Goal: Task Accomplishment & Management: Manage account settings

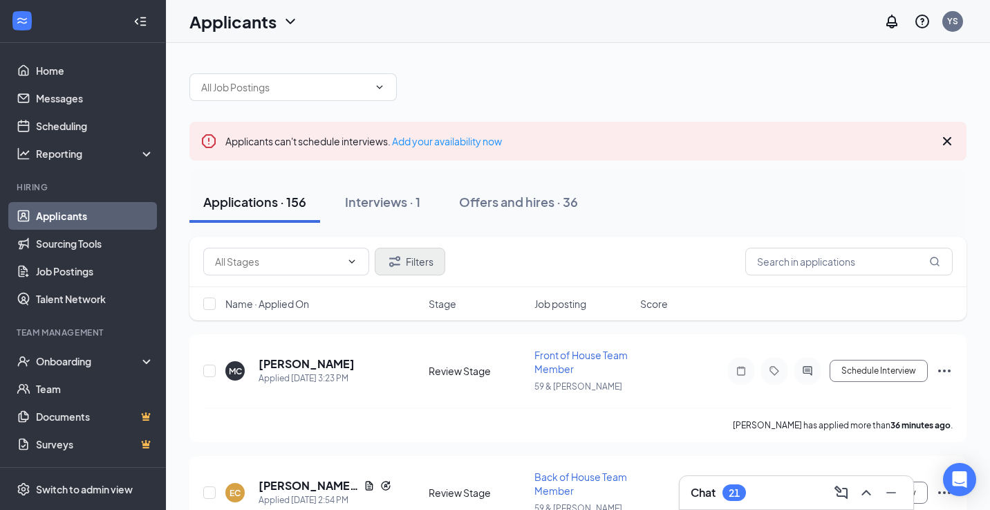
click at [415, 263] on button "Filters" at bounding box center [410, 262] width 71 height 28
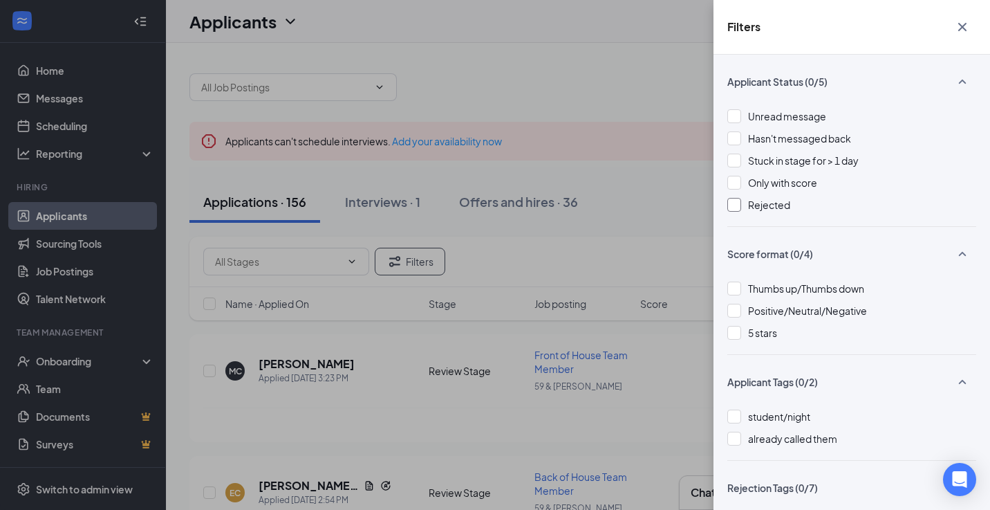
click at [737, 203] on div at bounding box center [734, 205] width 14 height 14
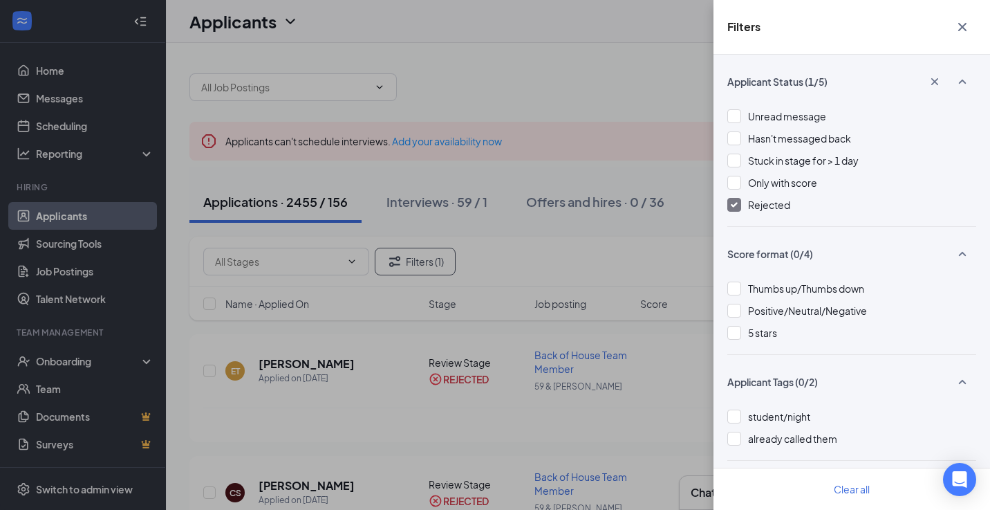
click at [602, 261] on div "Filters Applicant Status (1/5) Unread message Hasn't messaged back Stuck in sta…" at bounding box center [495, 255] width 990 height 510
click at [964, 21] on icon "Cross" at bounding box center [962, 27] width 17 height 17
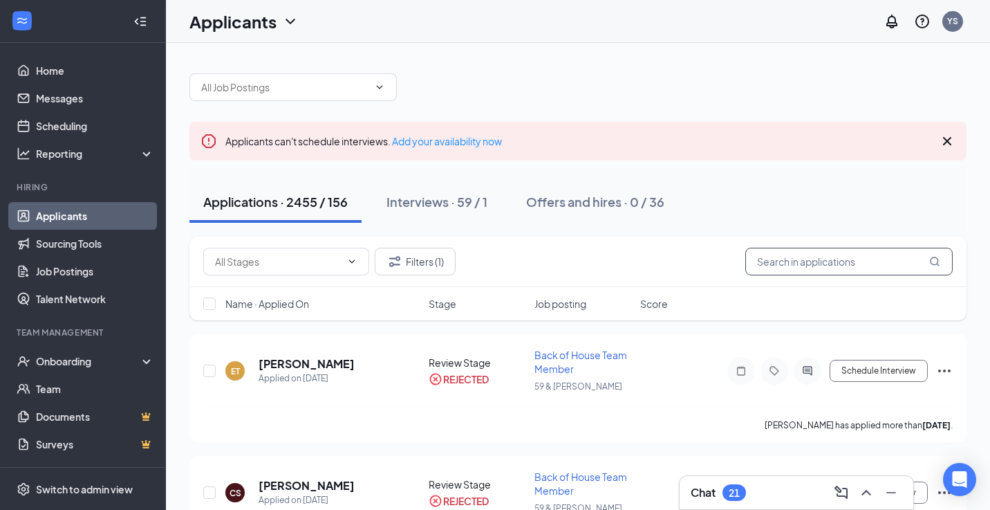
click at [758, 265] on input "text" at bounding box center [848, 262] width 207 height 28
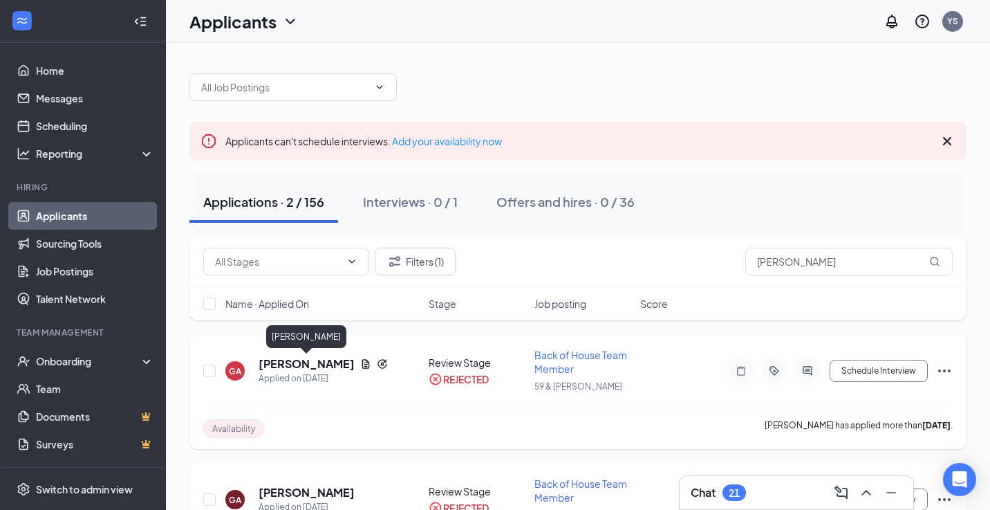
click at [330, 365] on h5 "[PERSON_NAME]" at bounding box center [307, 363] width 96 height 15
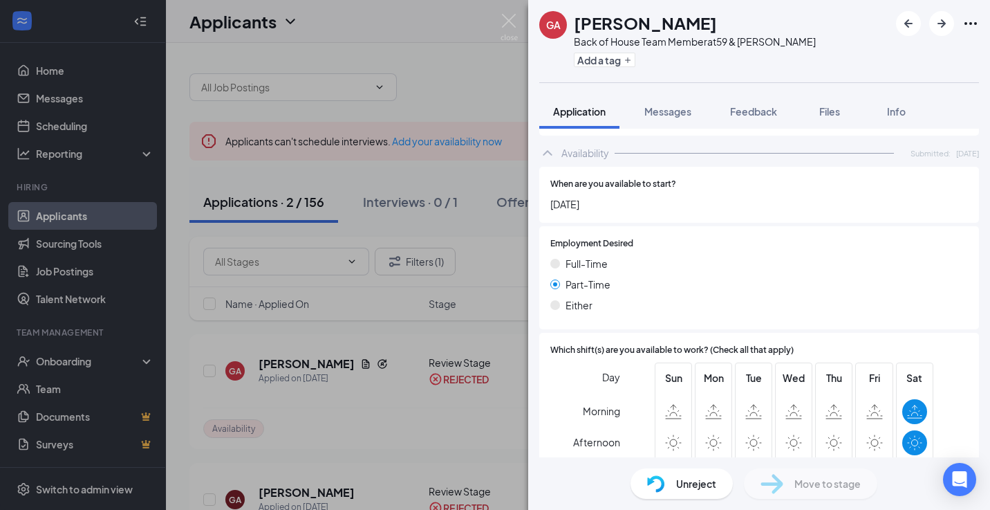
scroll to position [824, 0]
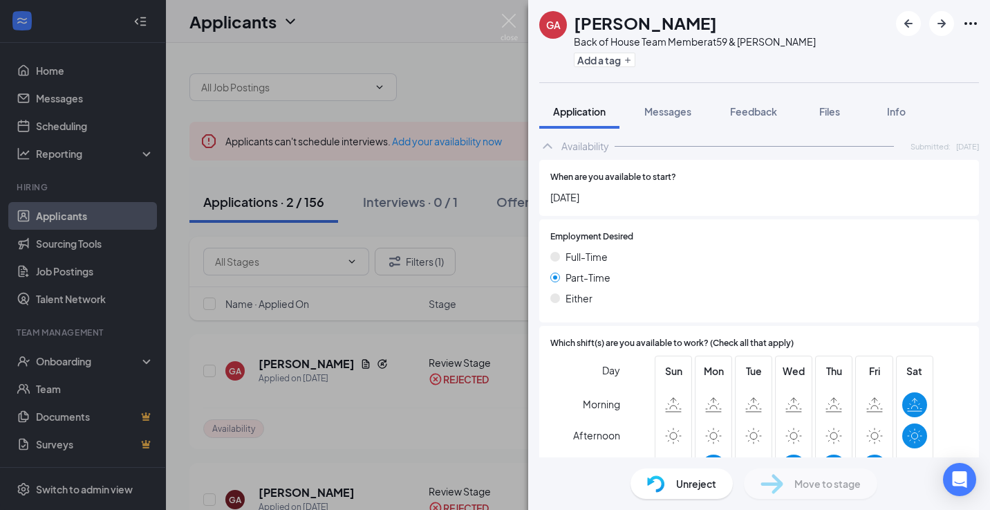
click at [705, 486] on span "Unreject" at bounding box center [696, 483] width 40 height 15
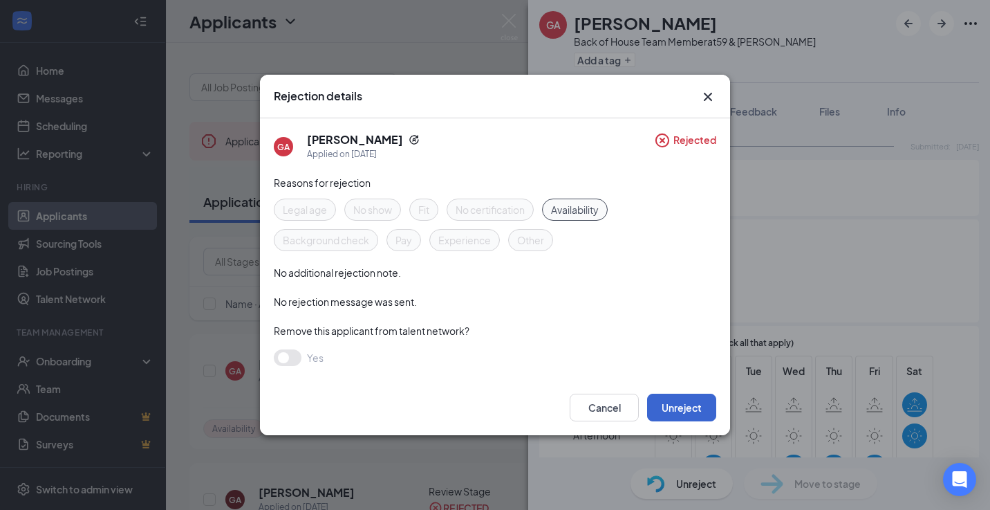
click at [672, 402] on button "Unreject" at bounding box center [681, 407] width 69 height 28
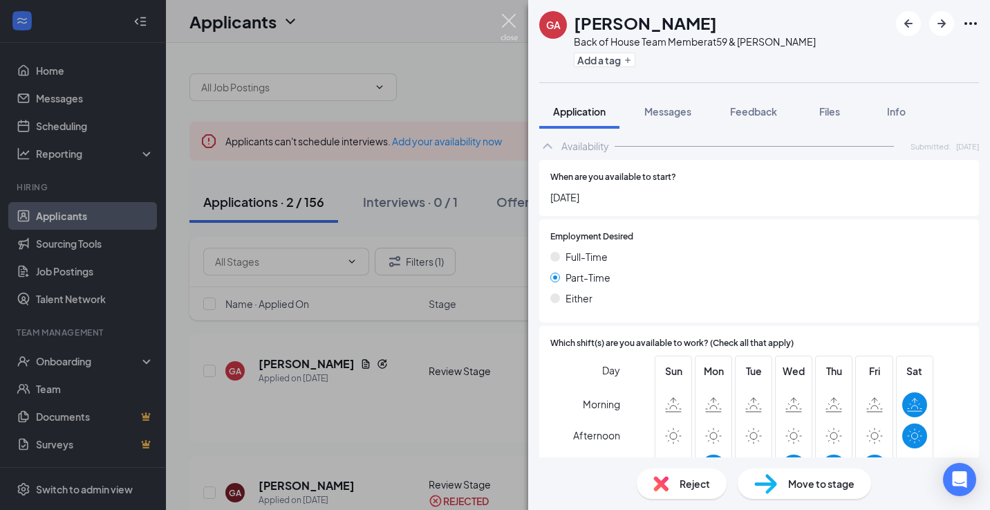
click at [510, 18] on img at bounding box center [509, 27] width 17 height 27
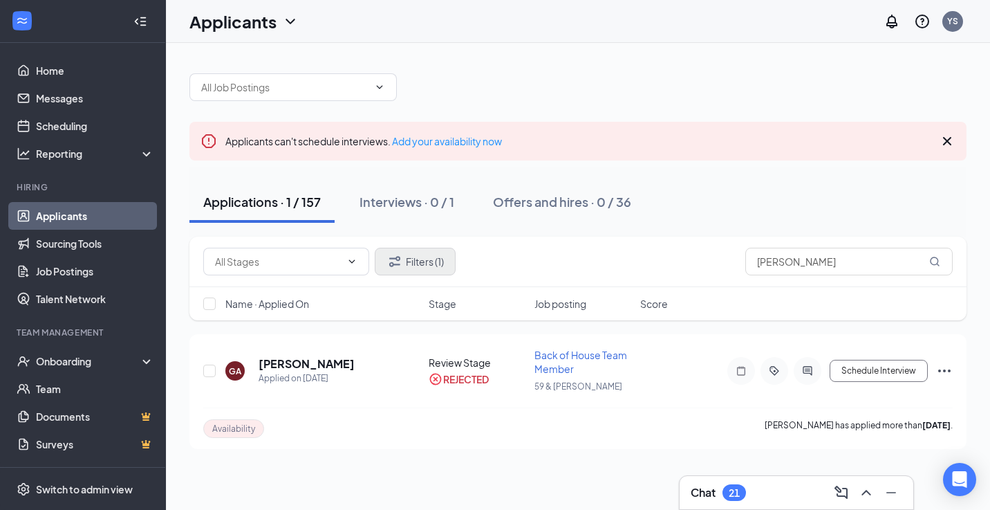
click at [422, 269] on button "Filters (1)" at bounding box center [415, 262] width 81 height 28
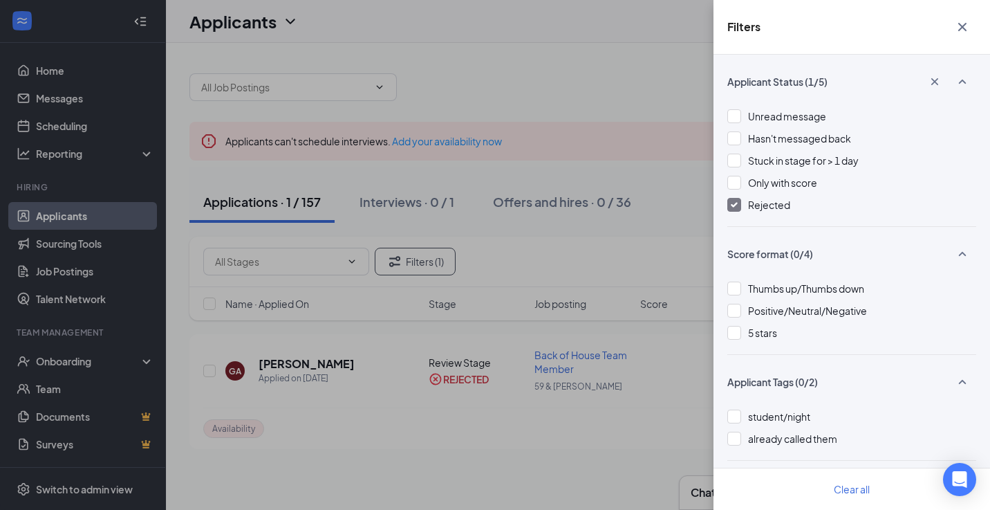
click at [734, 206] on img at bounding box center [734, 205] width 7 height 6
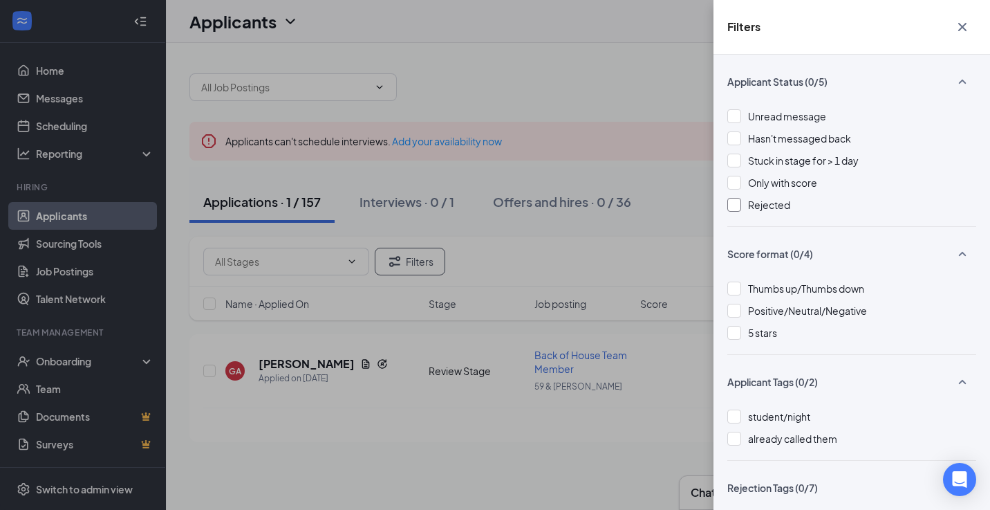
click at [964, 26] on icon "Cross" at bounding box center [962, 27] width 8 height 8
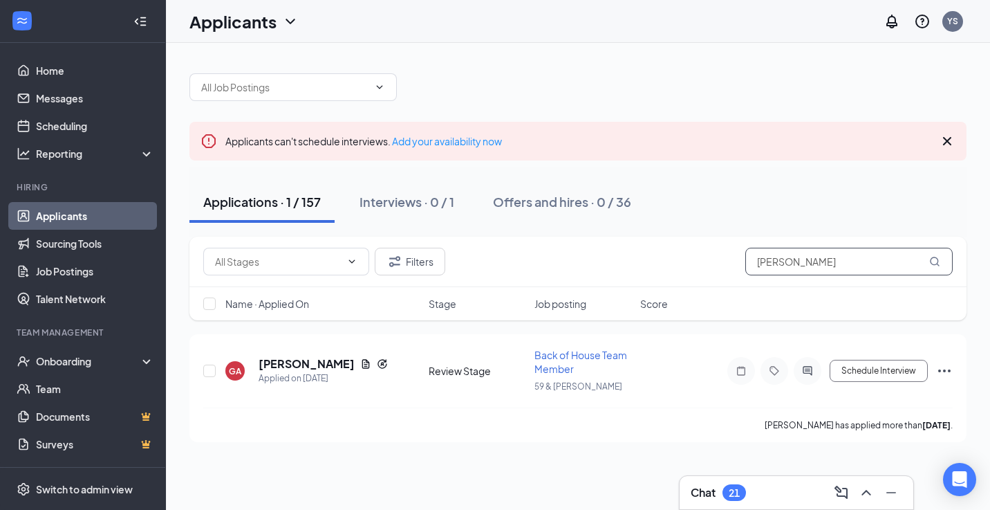
click at [804, 261] on input "[PERSON_NAME]" at bounding box center [848, 262] width 207 height 28
type input "G"
type input "Esau"
click at [297, 363] on h5 "[PERSON_NAME]" at bounding box center [307, 363] width 96 height 15
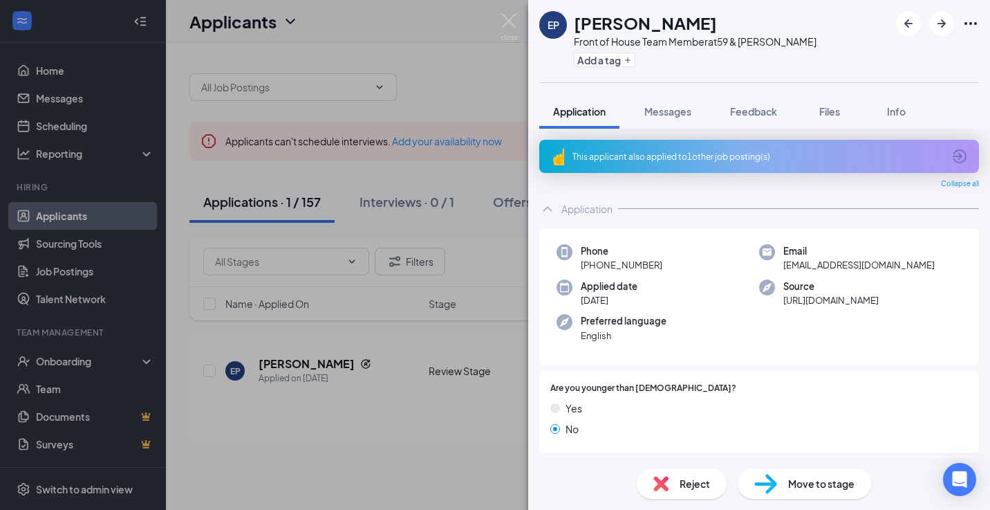
click at [843, 483] on span "Move to stage" at bounding box center [821, 483] width 66 height 15
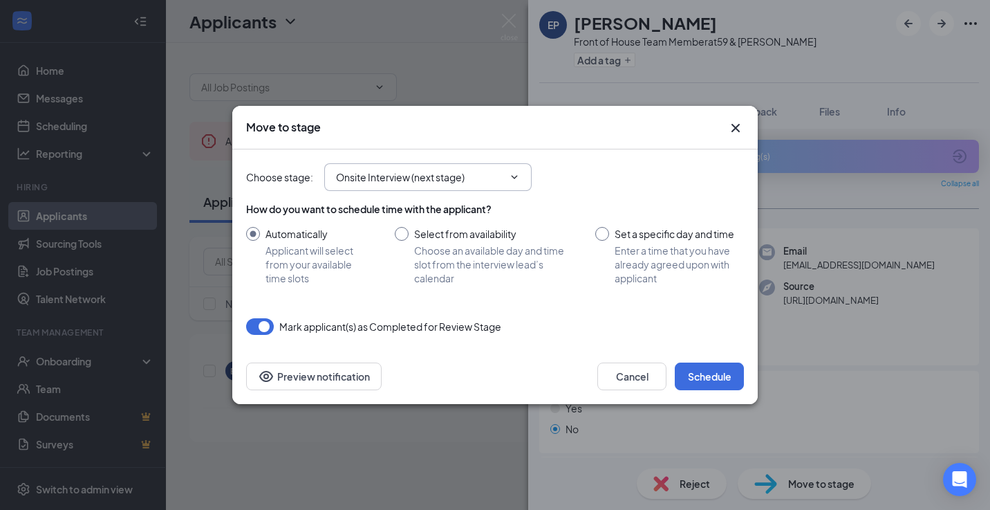
click at [519, 176] on icon "ChevronDown" at bounding box center [514, 176] width 11 height 11
click at [458, 174] on input "Onsite Interview (next stage)" at bounding box center [419, 176] width 167 height 15
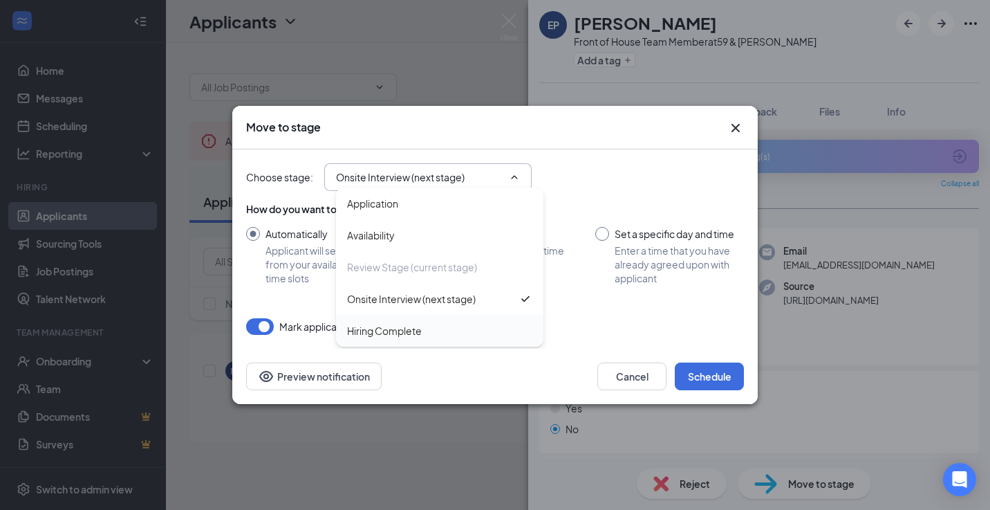
click at [422, 333] on div "Hiring Complete" at bounding box center [439, 330] width 185 height 15
type input "Hiring Complete"
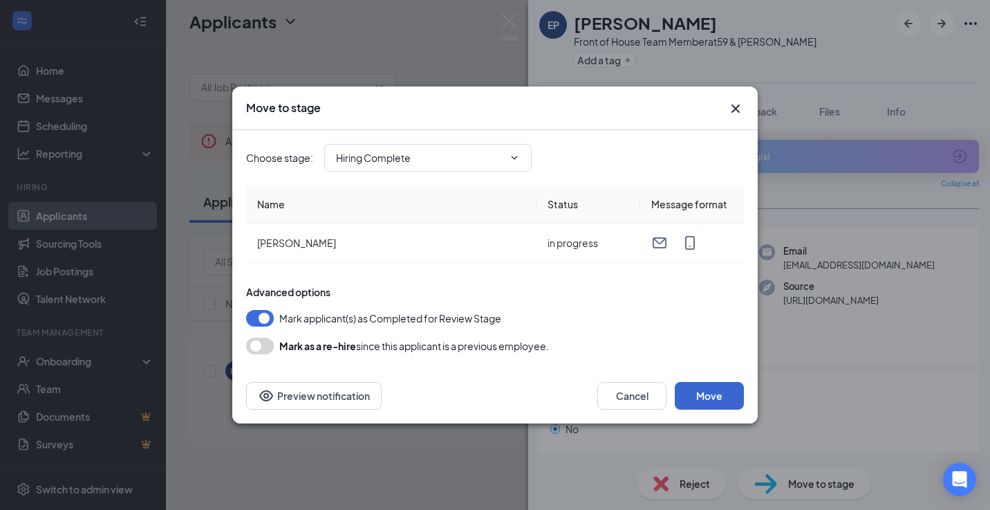
click at [715, 397] on button "Move" at bounding box center [709, 396] width 69 height 28
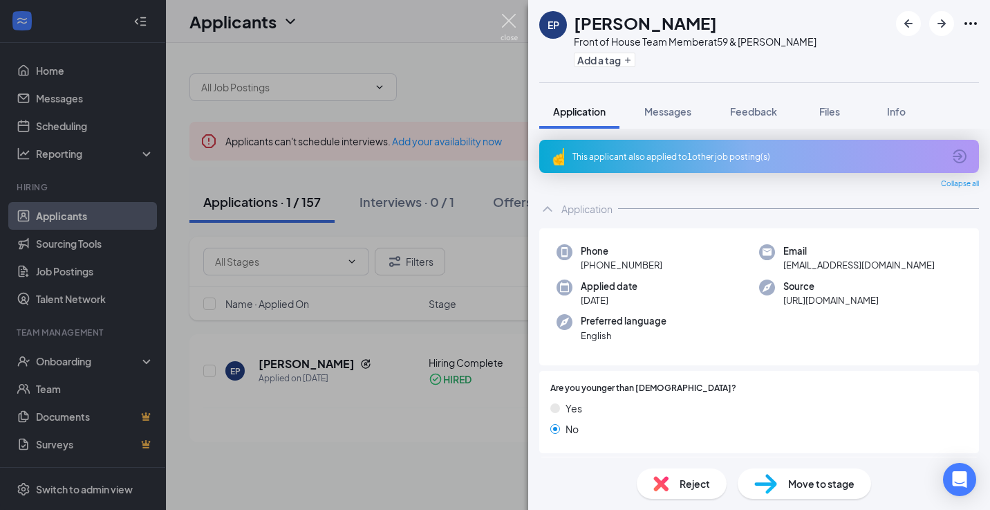
click at [508, 22] on img at bounding box center [509, 27] width 17 height 27
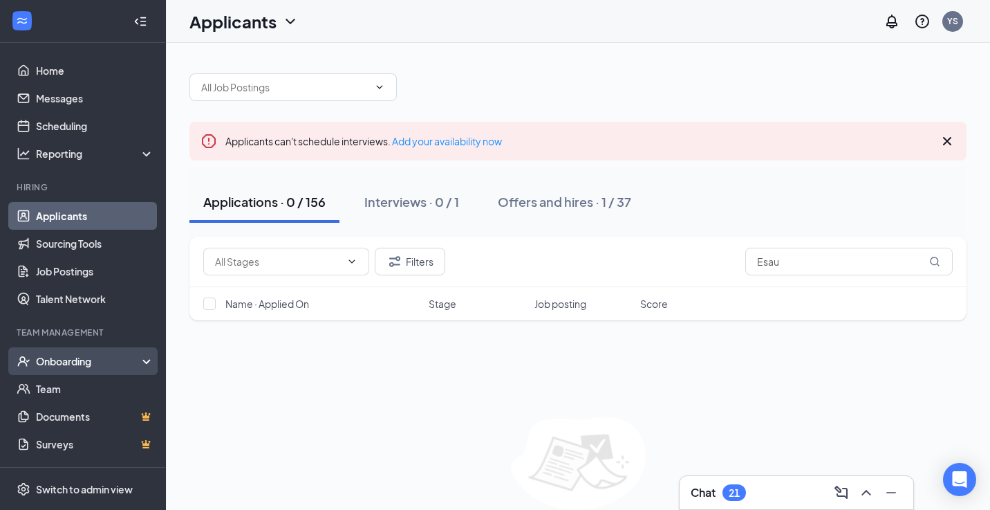
click at [90, 364] on div "Onboarding" at bounding box center [89, 361] width 106 height 14
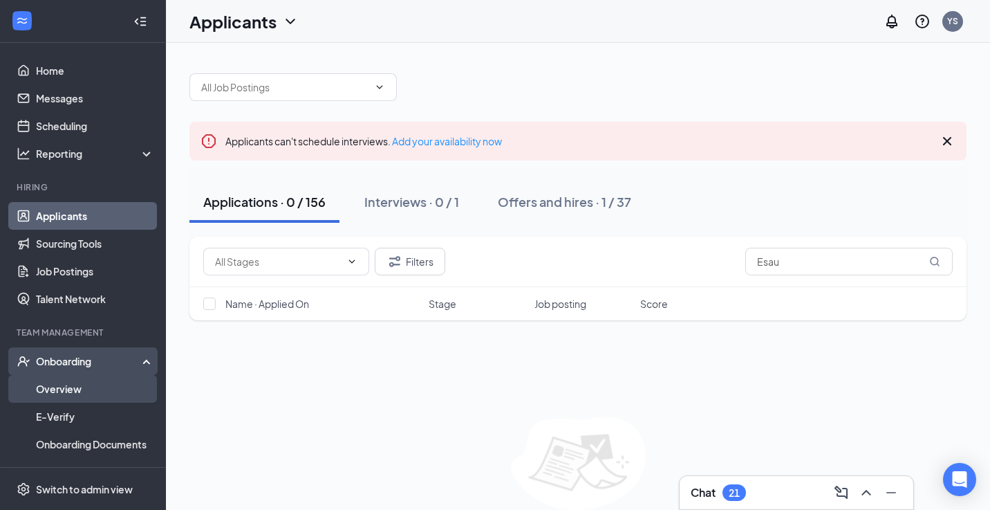
click at [76, 393] on link "Overview" at bounding box center [95, 389] width 118 height 28
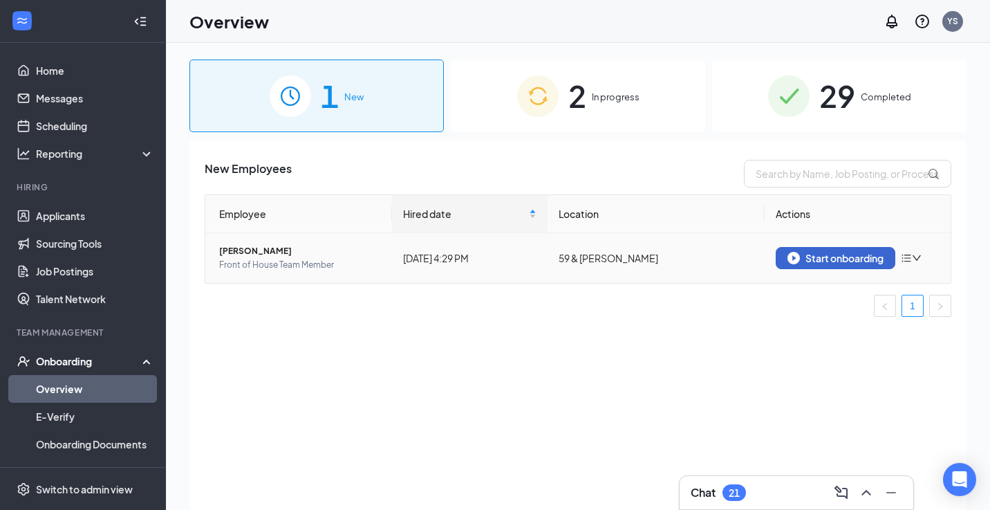
click at [846, 259] on div "Start onboarding" at bounding box center [836, 258] width 96 height 12
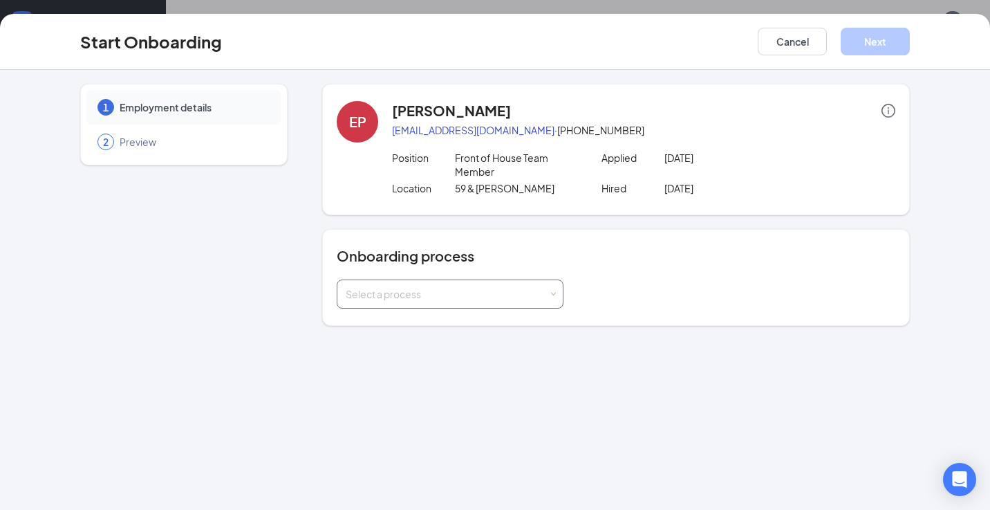
click at [548, 294] on div "Select a process" at bounding box center [447, 294] width 203 height 14
click at [492, 331] on li "General Process" at bounding box center [450, 323] width 227 height 25
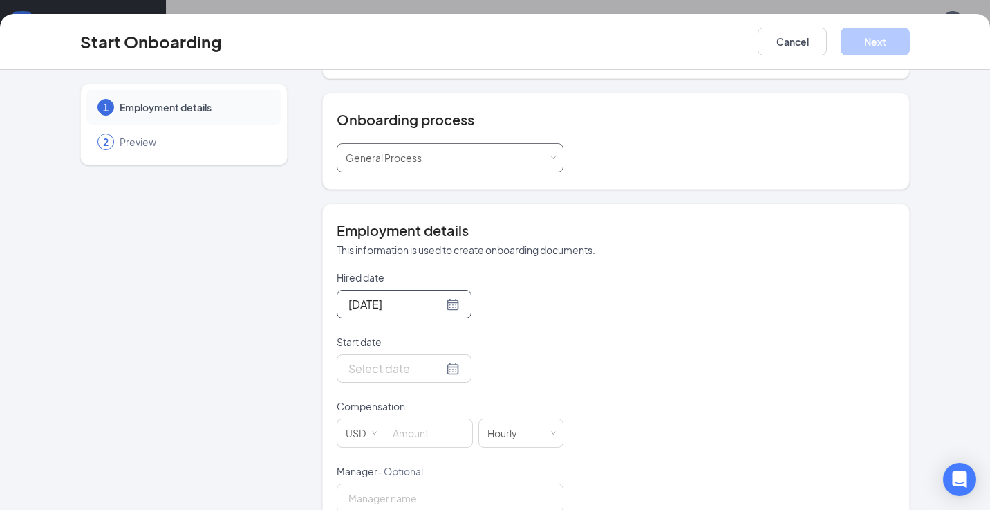
scroll to position [174, 0]
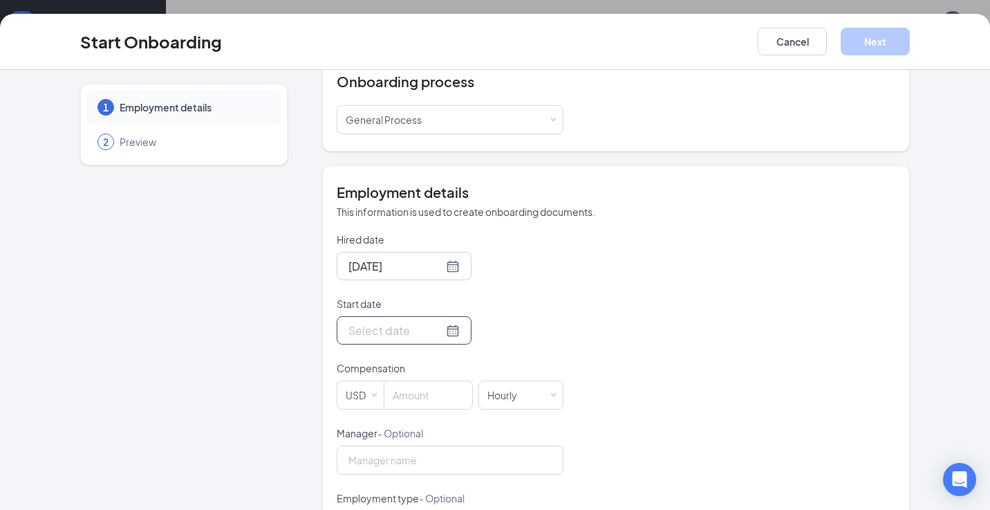
click at [452, 333] on div at bounding box center [404, 330] width 111 height 17
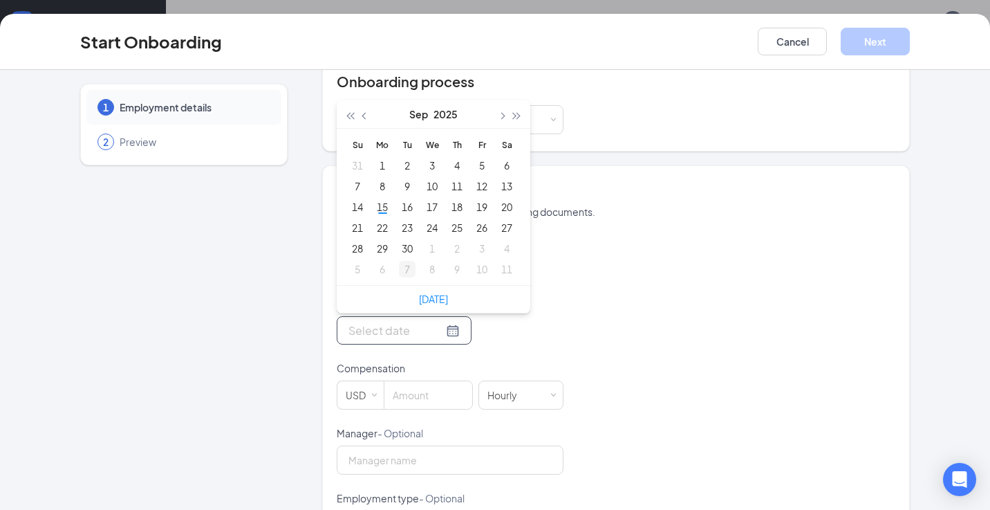
type input "[DATE]"
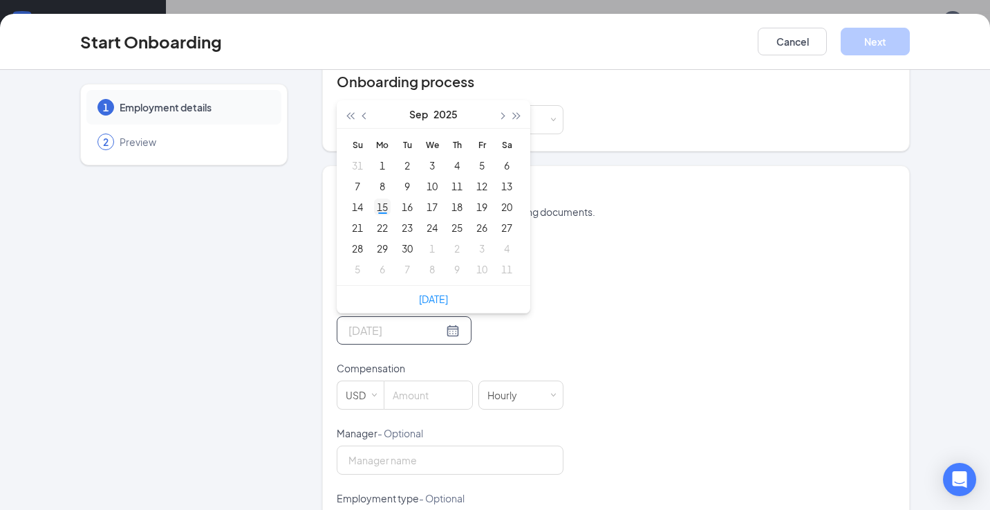
click at [384, 206] on div "15" at bounding box center [382, 206] width 17 height 17
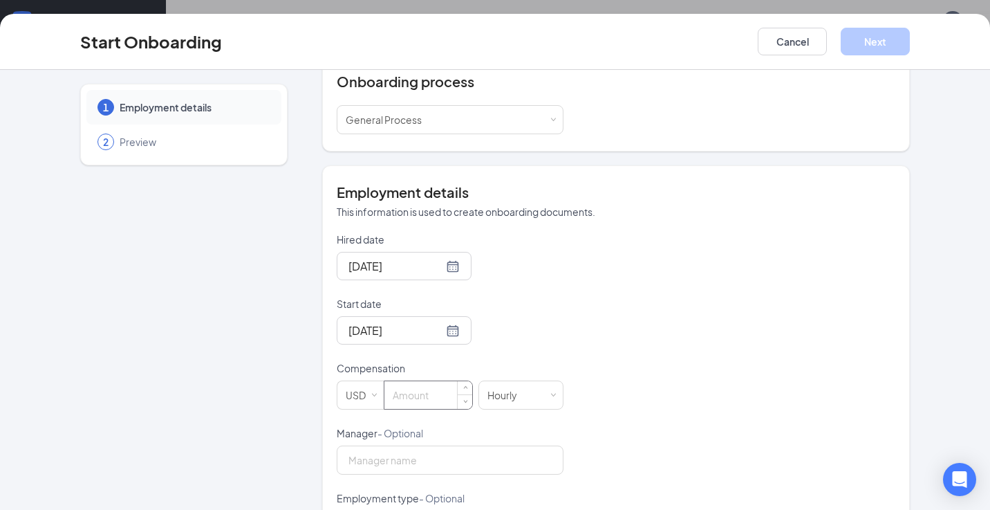
click at [416, 400] on input at bounding box center [428, 395] width 88 height 28
type input "11"
click at [900, 378] on div "Employment details This information is used to create onboarding documents. Hir…" at bounding box center [616, 433] width 588 height 537
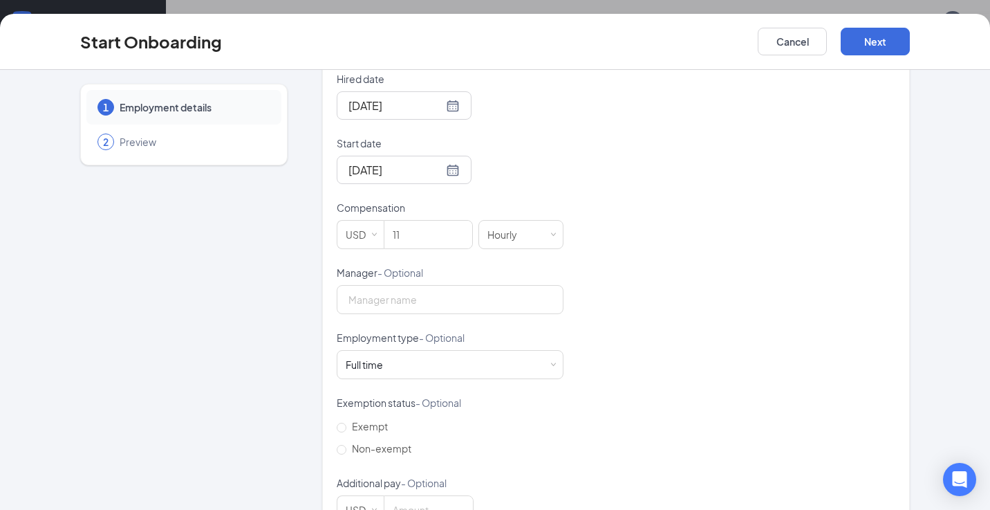
scroll to position [351, 0]
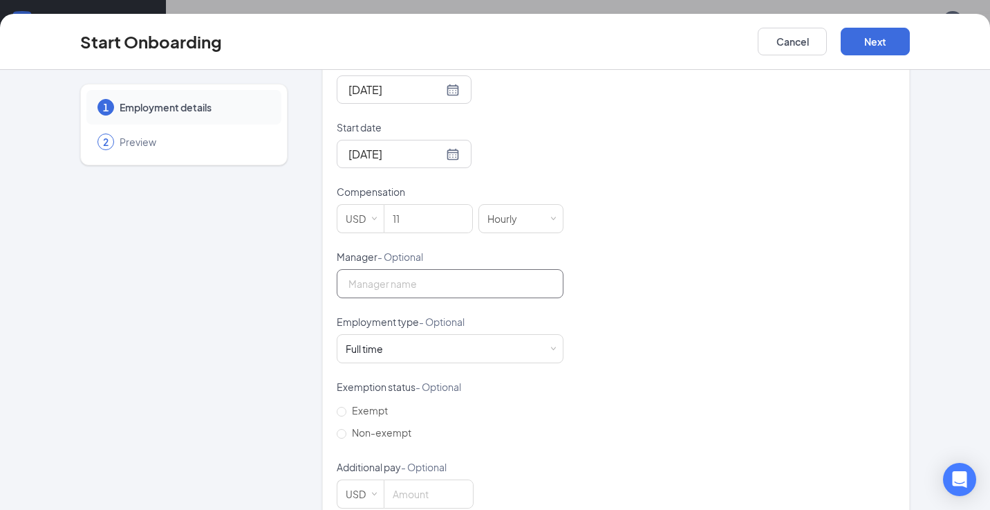
click at [501, 280] on input "Manager - Optional" at bounding box center [450, 283] width 227 height 29
type input "Yani"
click at [339, 435] on input "Non-exempt" at bounding box center [342, 434] width 10 height 10
radio input "true"
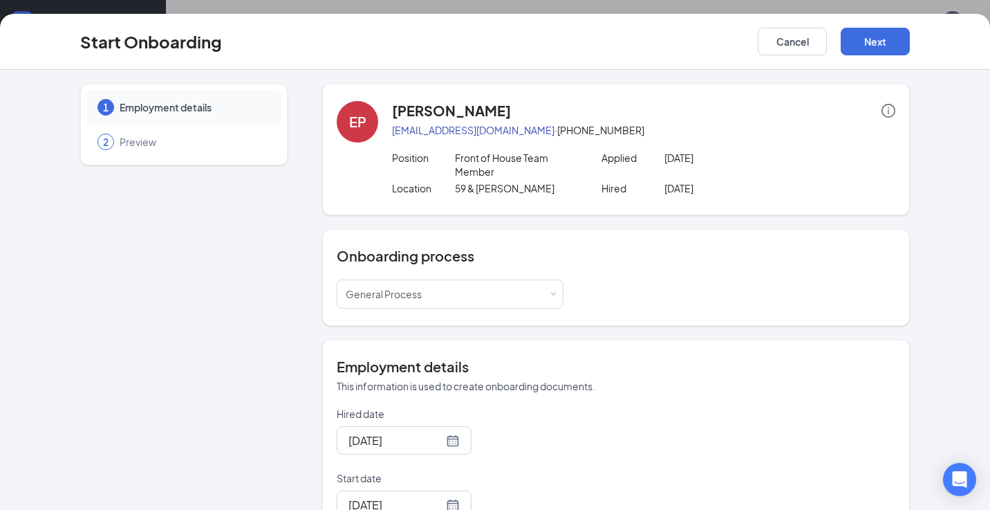
scroll to position [0, 0]
click at [871, 46] on button "Next" at bounding box center [875, 42] width 69 height 28
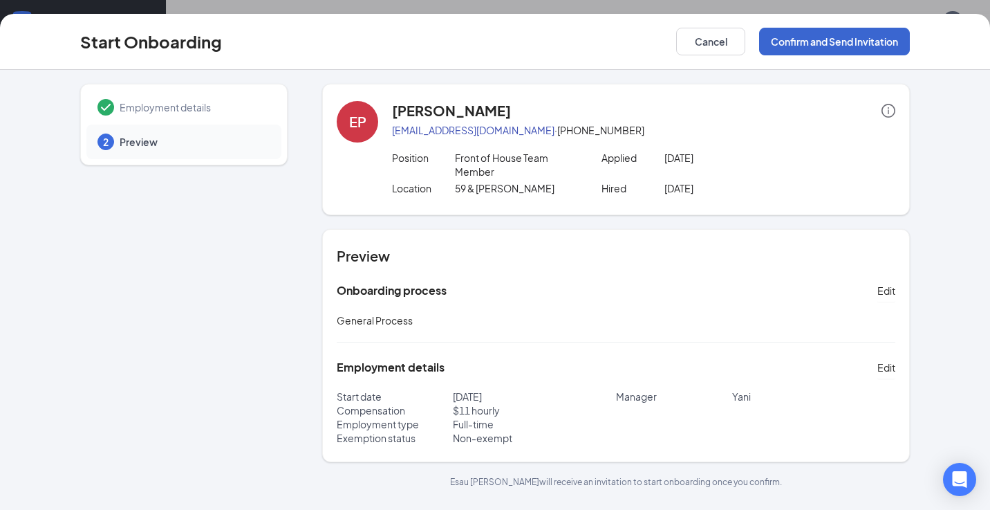
click at [833, 45] on button "Confirm and Send Invitation" at bounding box center [834, 42] width 151 height 28
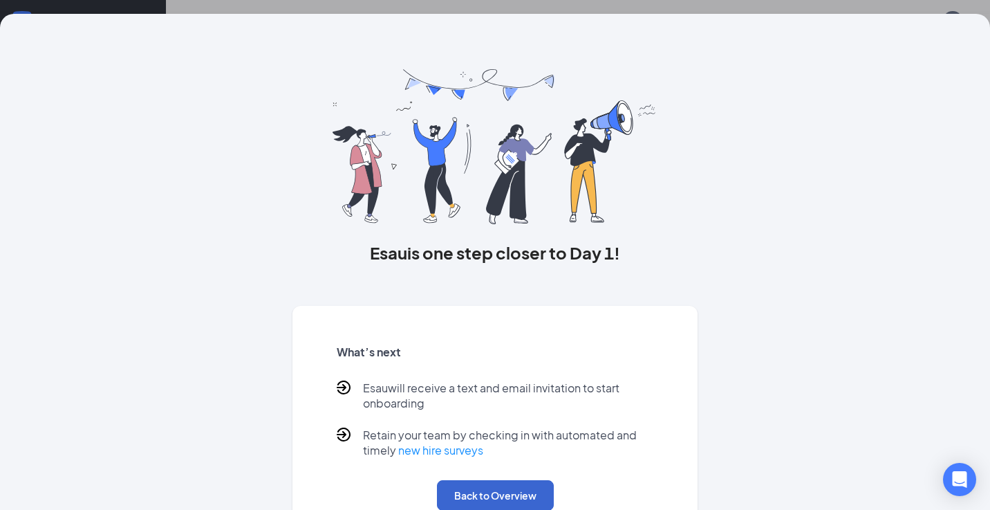
click at [494, 496] on button "Back to Overview" at bounding box center [495, 495] width 117 height 30
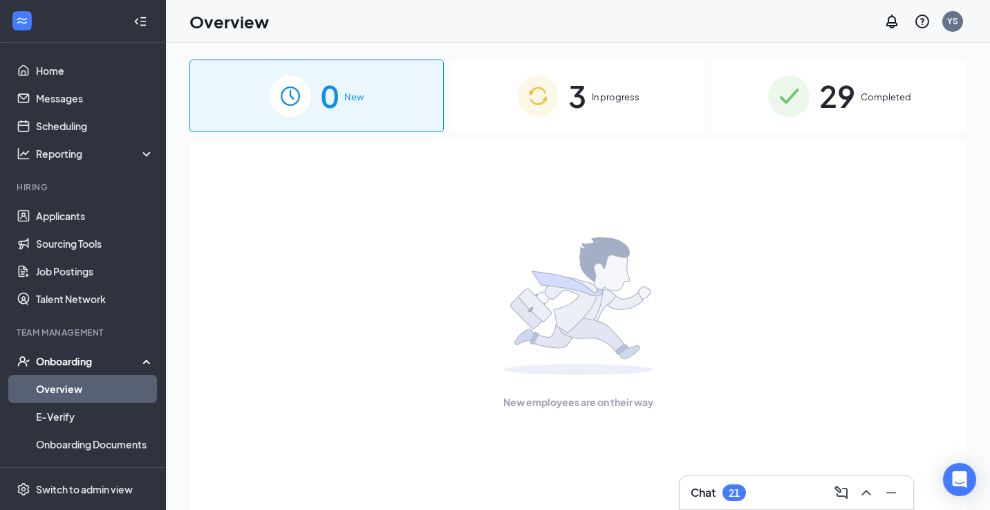
click at [667, 104] on div "3 In progress" at bounding box center [578, 95] width 254 height 73
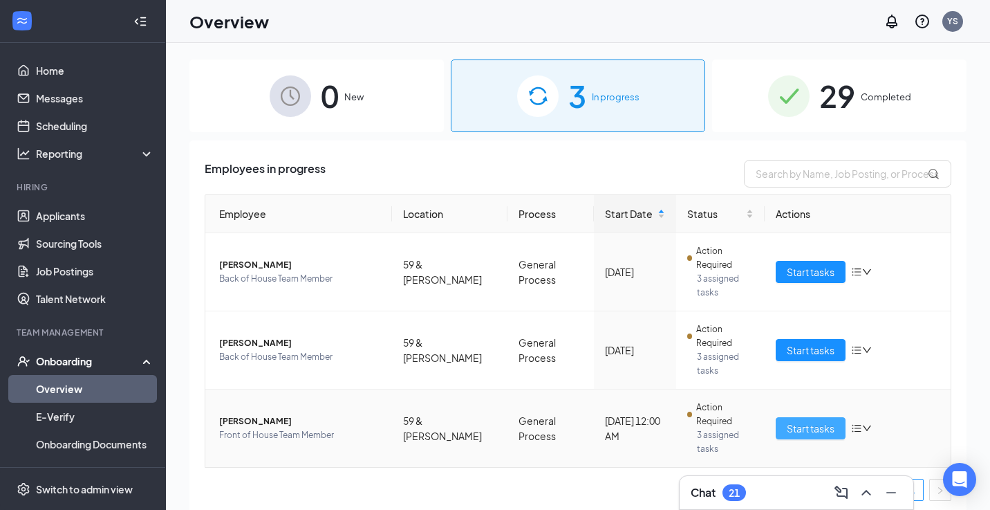
click at [808, 420] on span "Start tasks" at bounding box center [811, 427] width 48 height 15
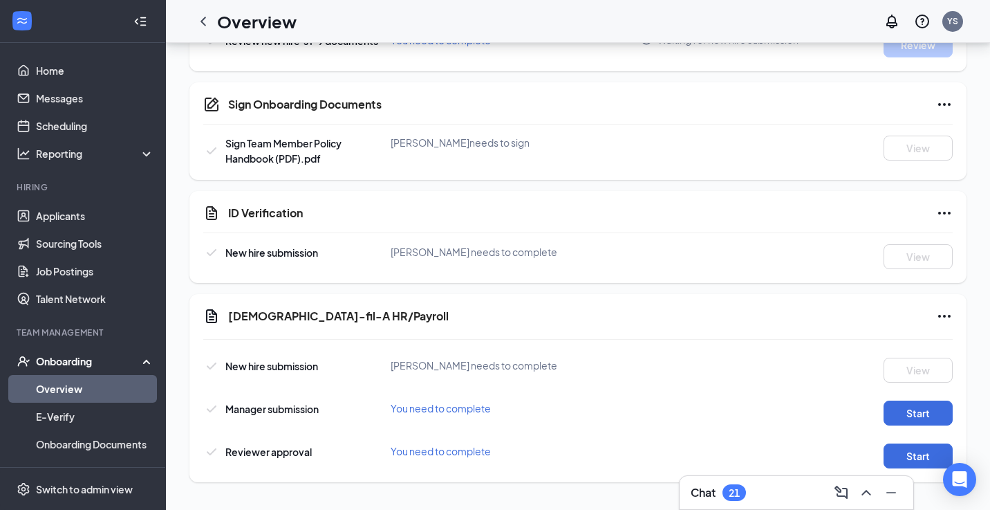
scroll to position [521, 0]
